Goal: Use online tool/utility: Utilize a website feature to perform a specific function

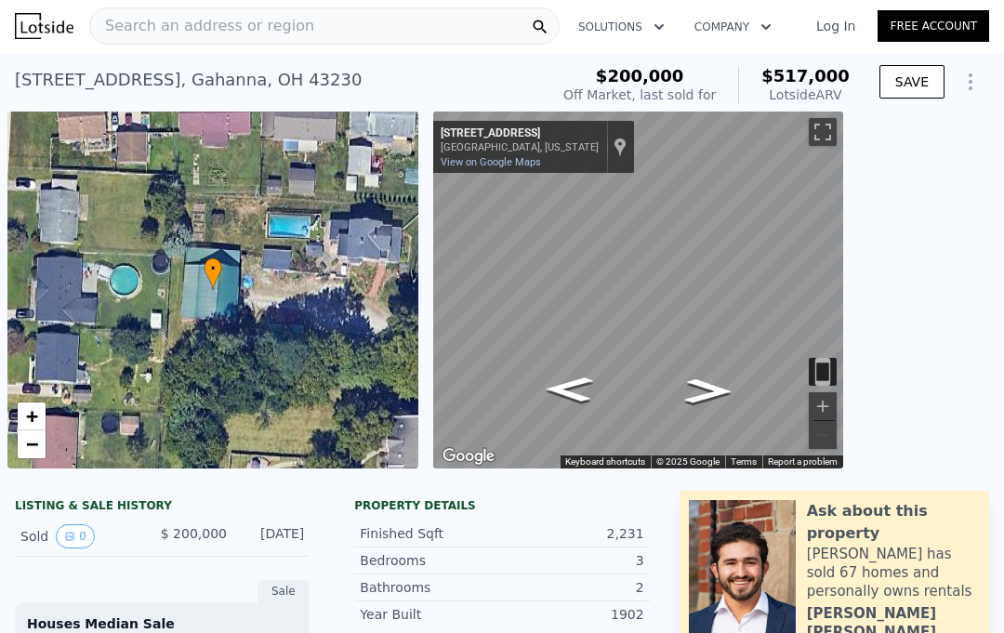
click at [311, 309] on div "• + −" at bounding box center [212, 290] width 411 height 357
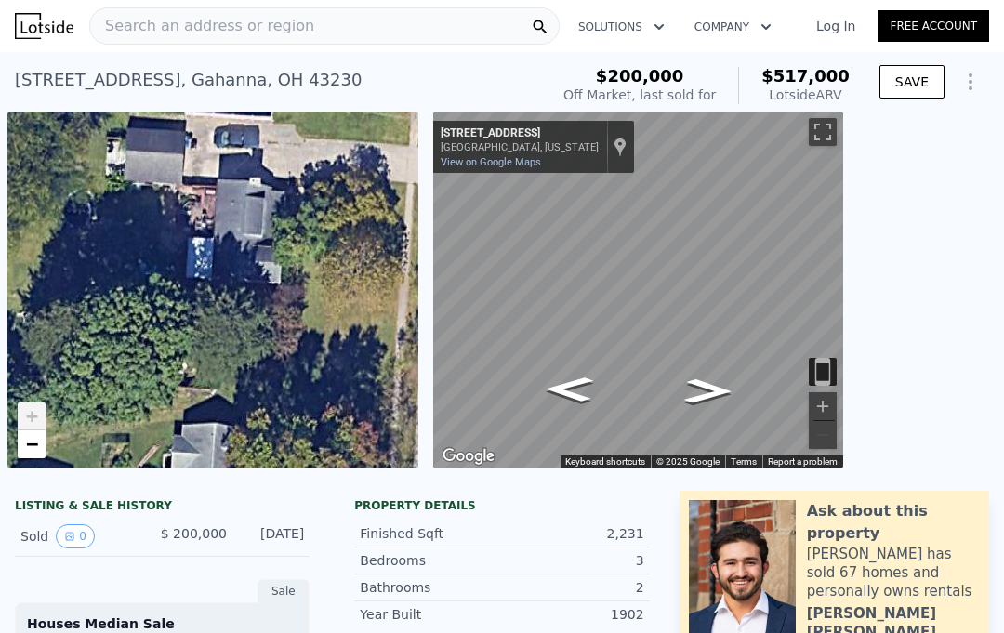
click at [269, 240] on div "• + −" at bounding box center [212, 290] width 411 height 357
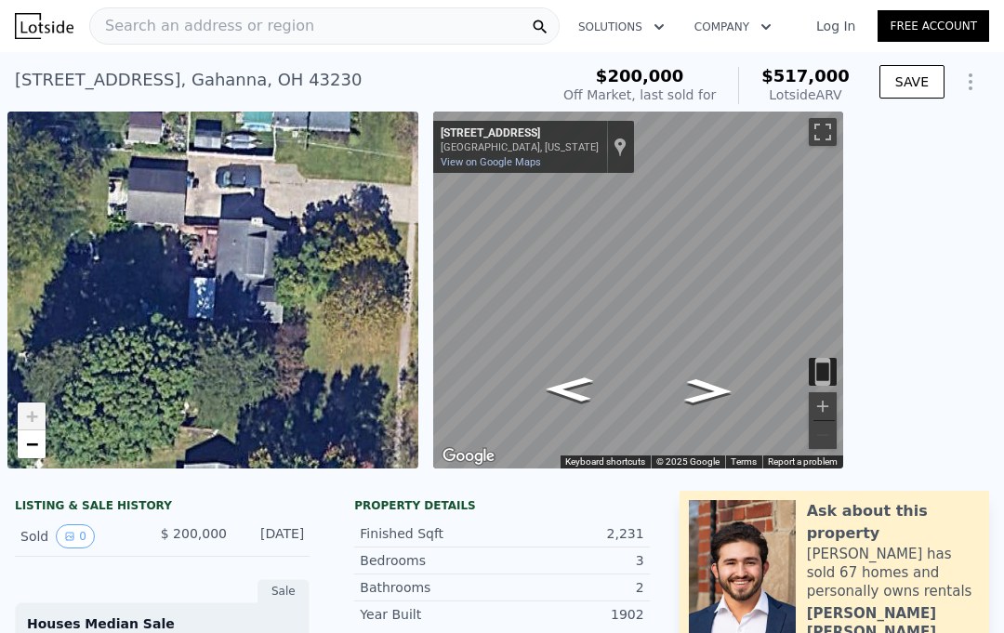
click at [318, 33] on div "Search an address or region" at bounding box center [324, 25] width 470 height 37
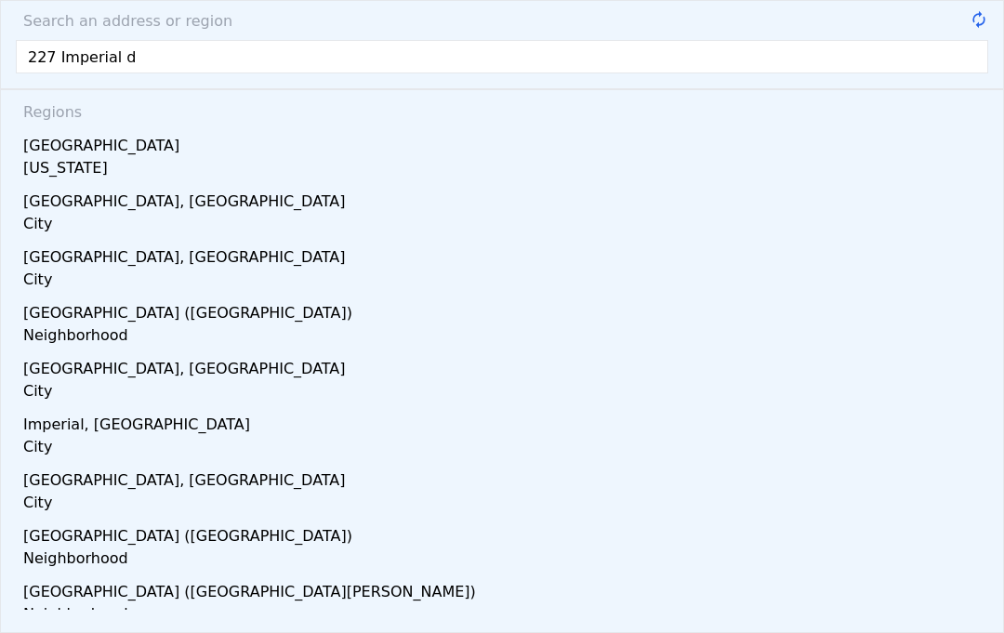
type input "[STREET_ADDRESS]"
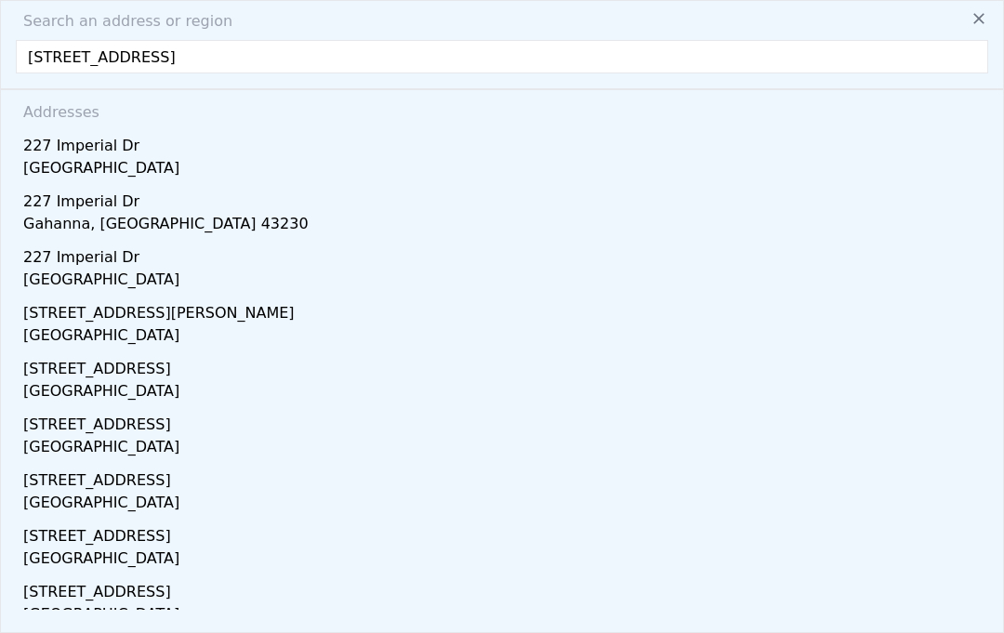
click at [109, 224] on div "Gahanna, [GEOGRAPHIC_DATA] 43230" at bounding box center [505, 226] width 965 height 26
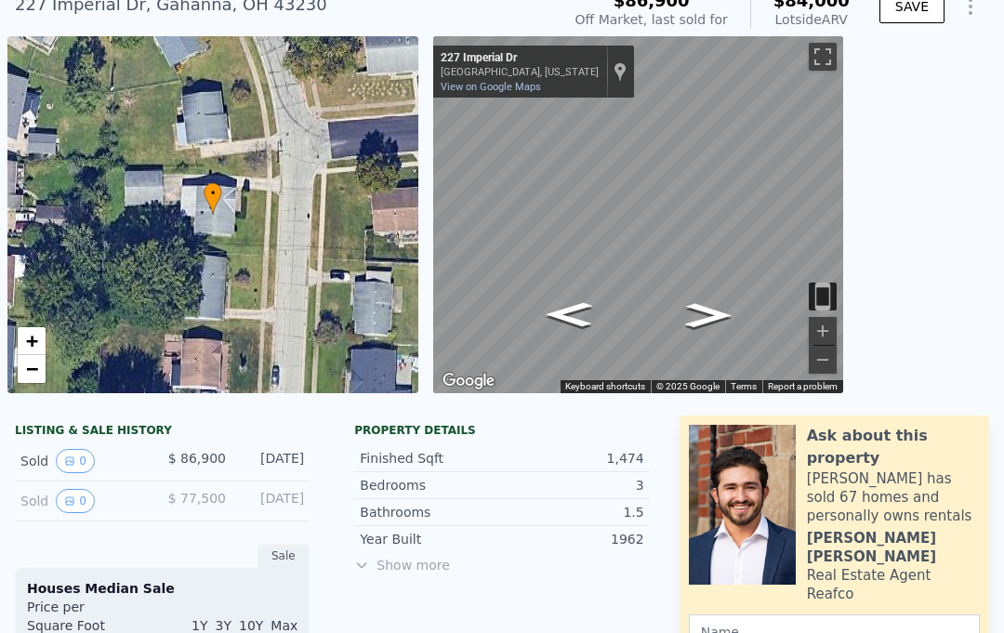
scroll to position [2, 0]
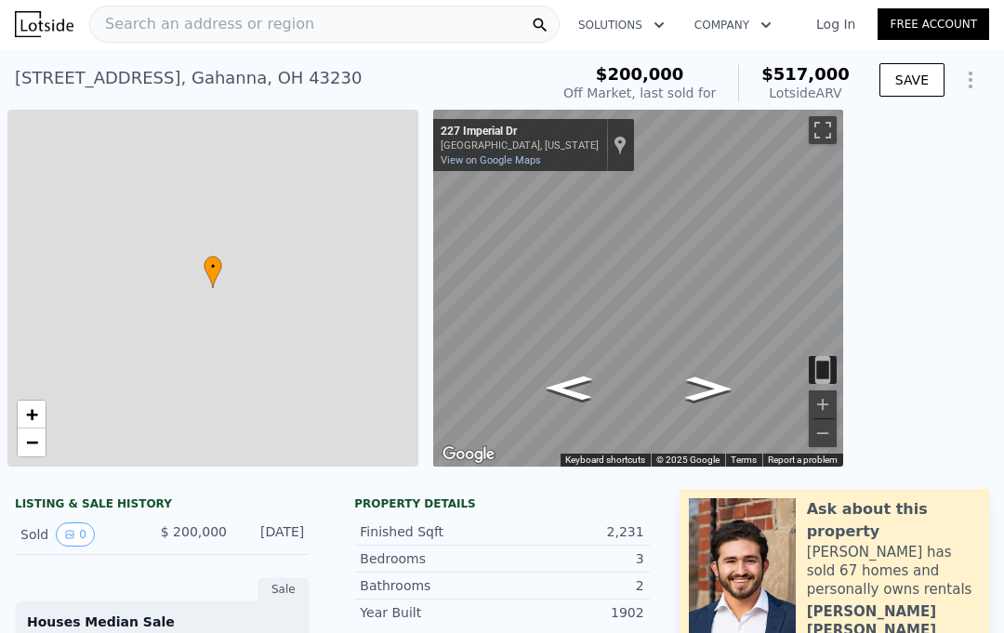
type input "$ 517,000"
type input "6"
type input "3"
type input "2"
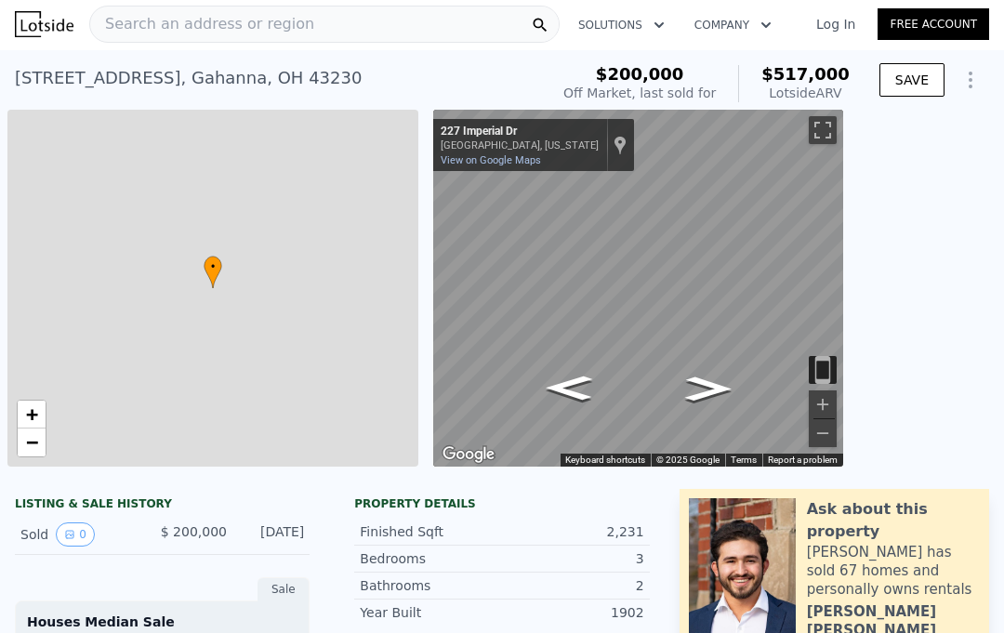
type input "2.5"
type input "1728"
type input "1772"
type input "29185.2"
type input "36590.4"
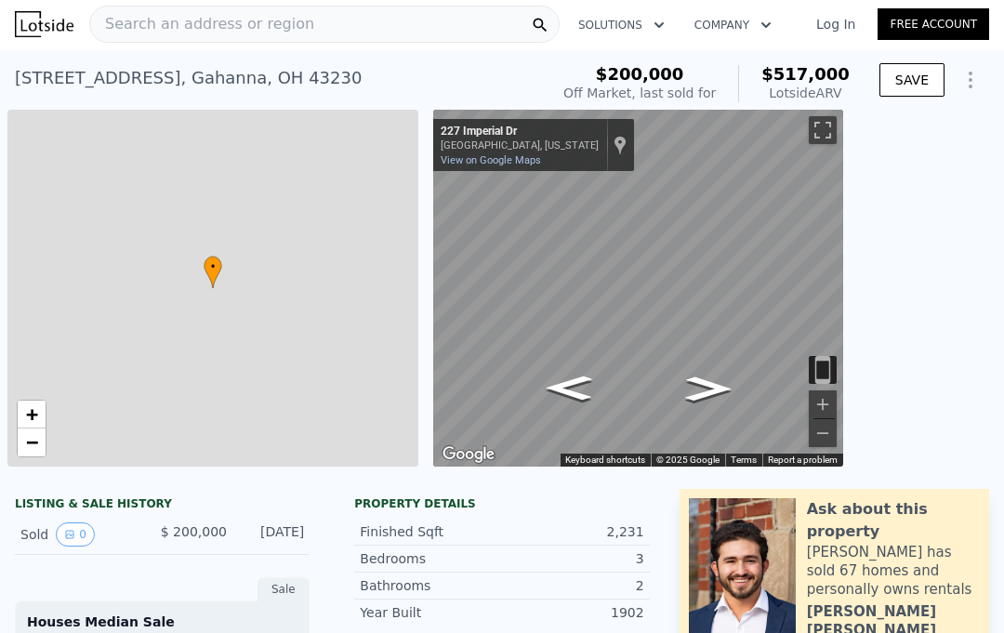
type input "$ 269,618"
